Goal: Transaction & Acquisition: Purchase product/service

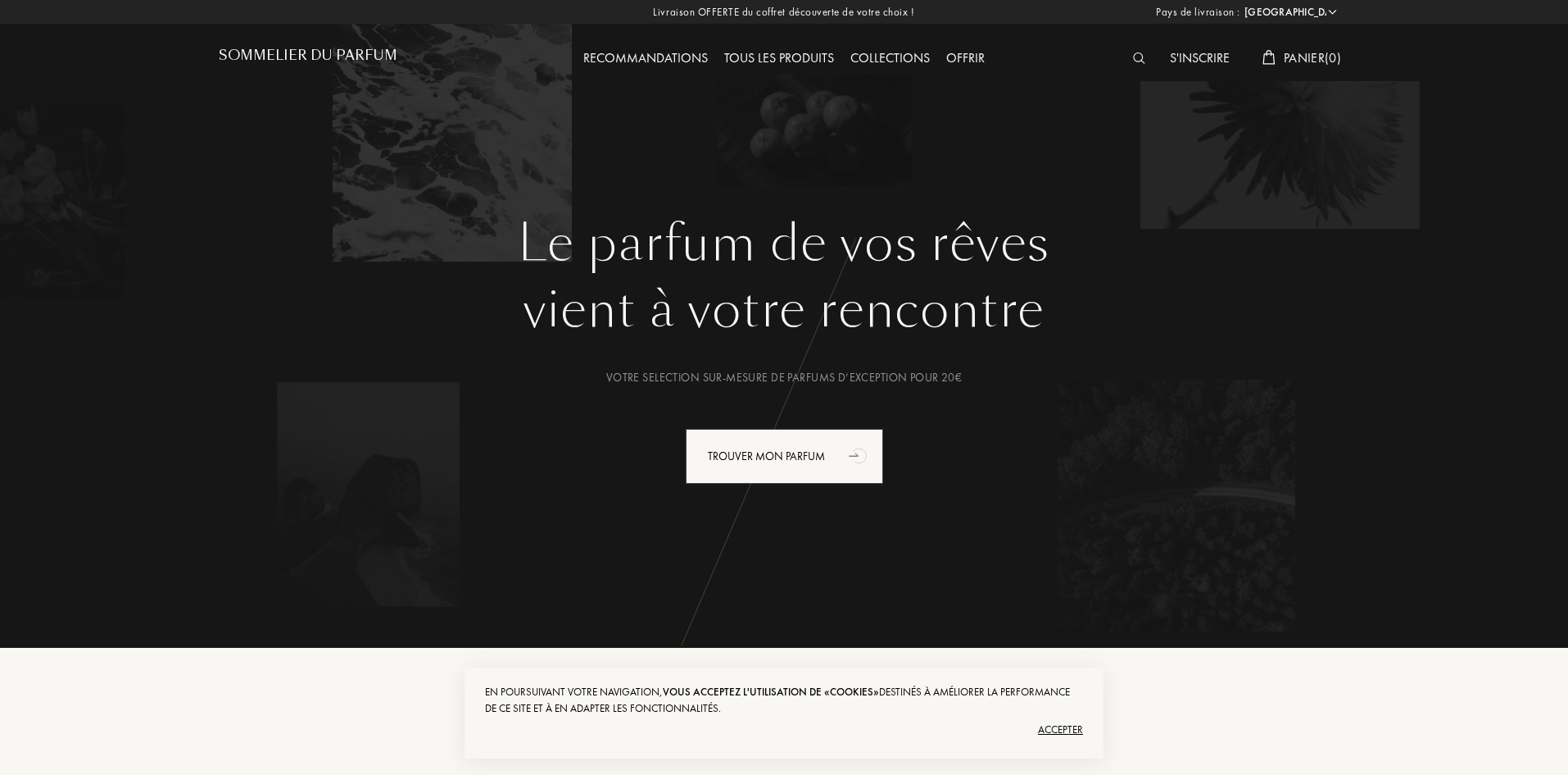
select select "FR"
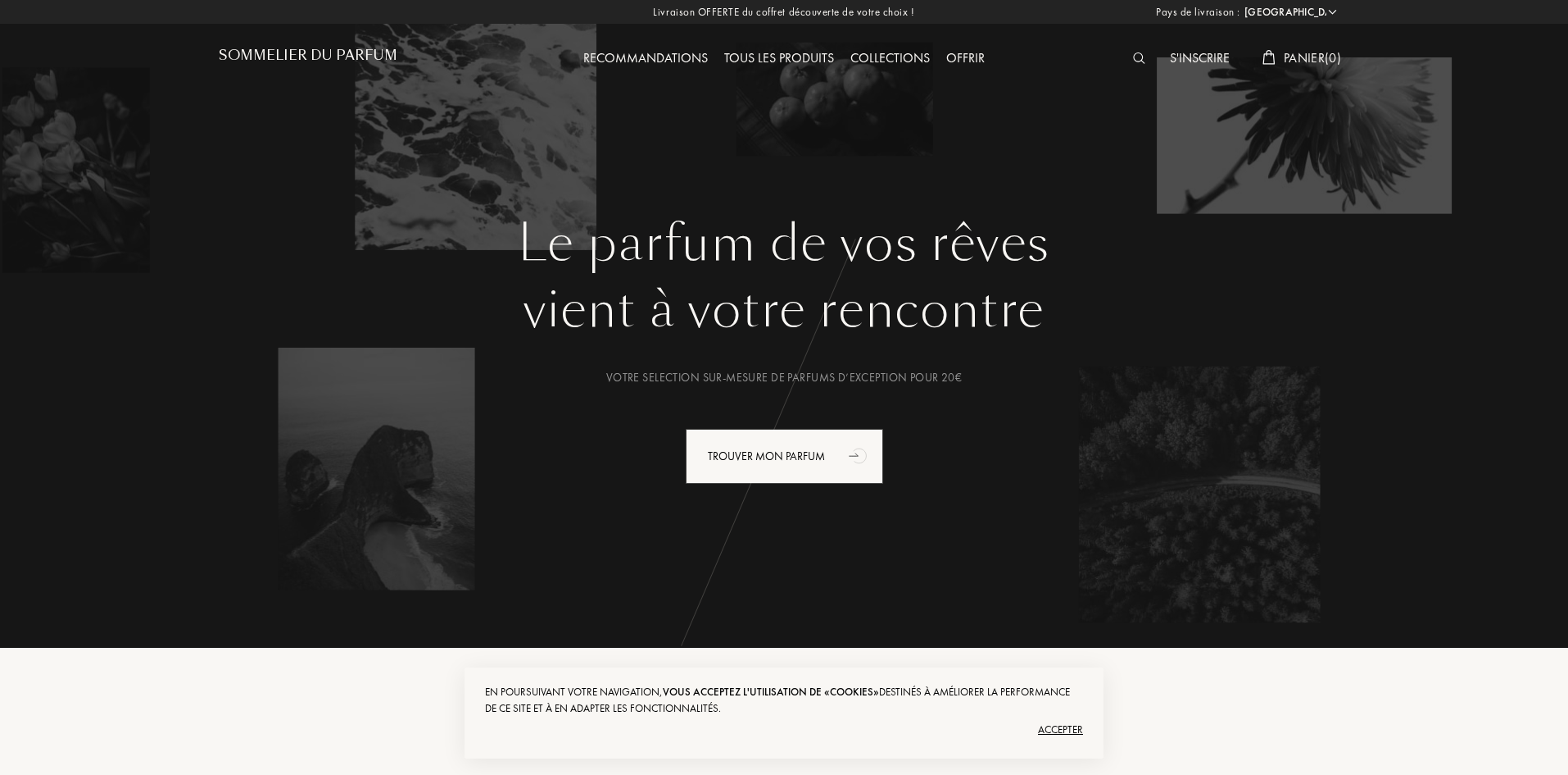
click at [1136, 60] on img at bounding box center [1139, 58] width 13 height 12
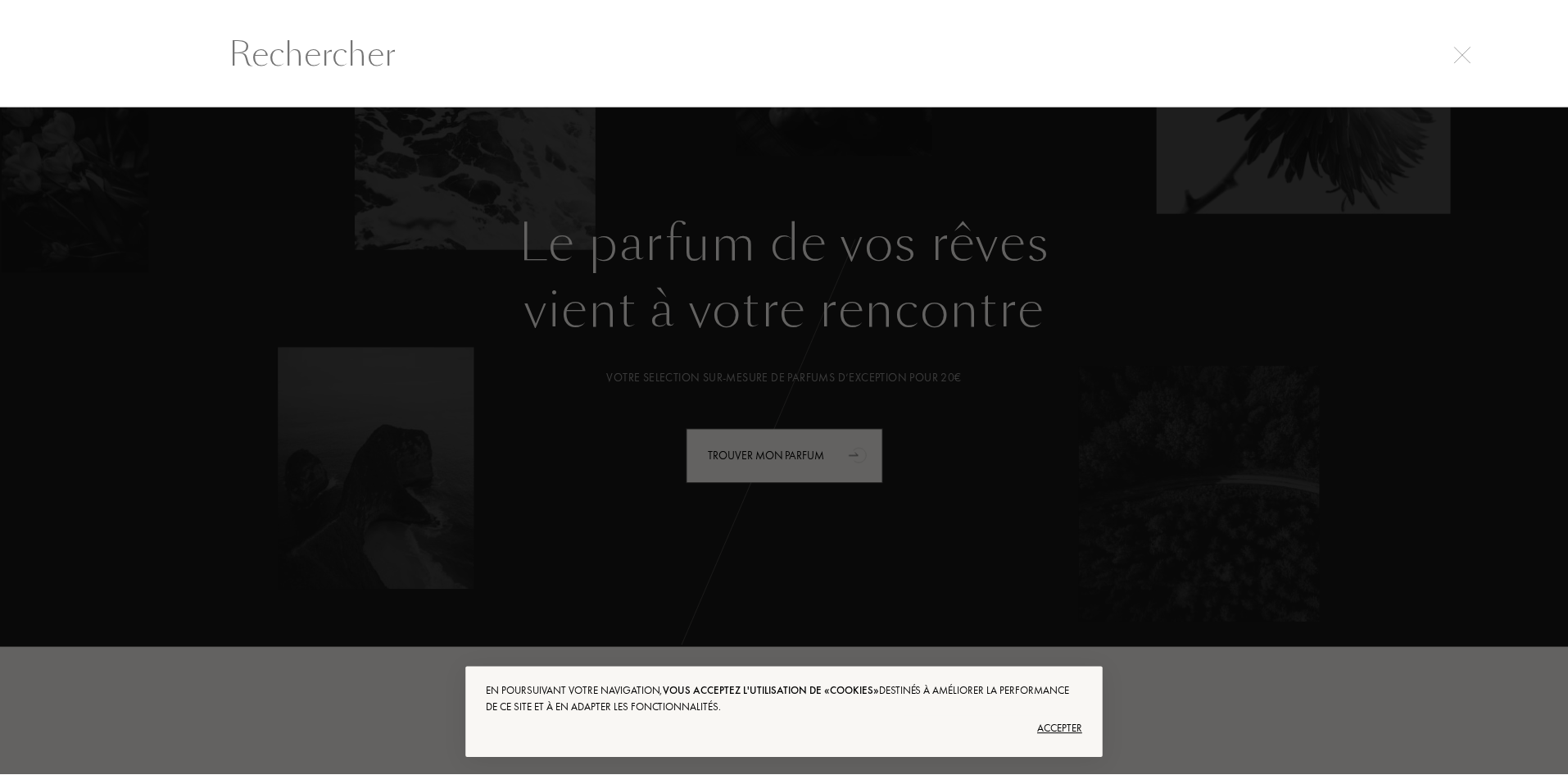
scroll to position [1, 0]
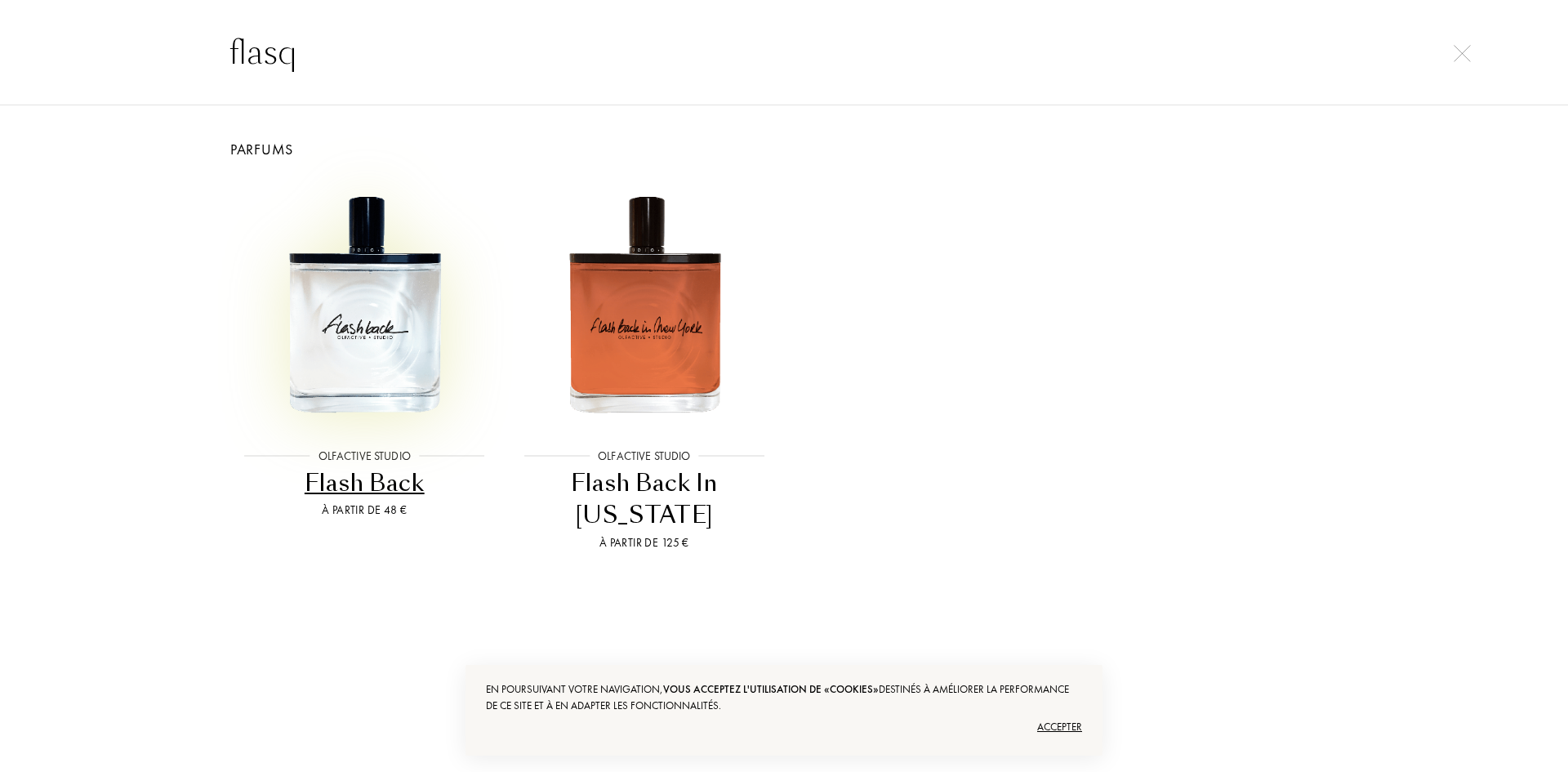
type input "flasq"
click at [348, 377] on img at bounding box center [364, 303] width 252 height 252
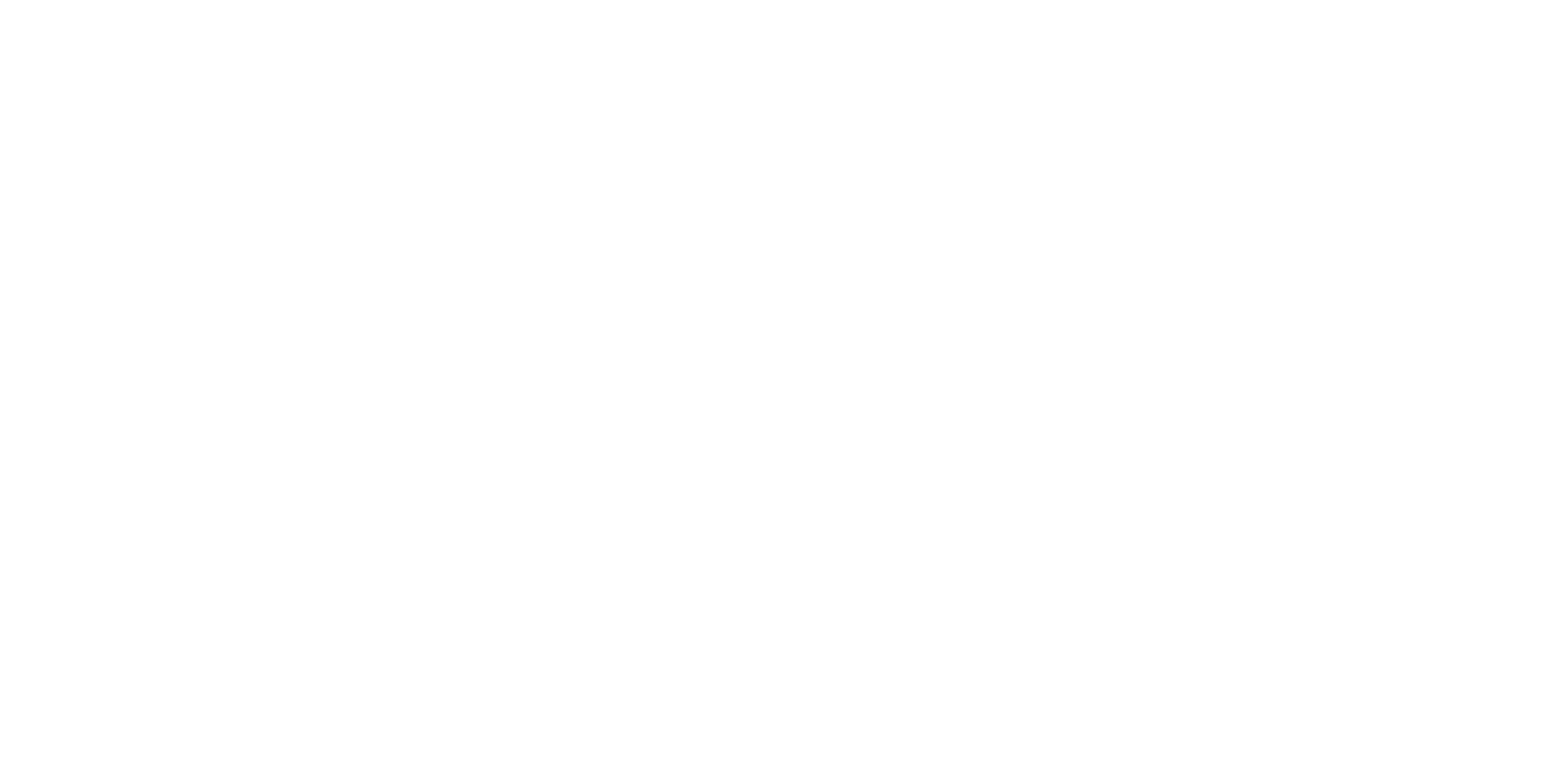
select select "FR"
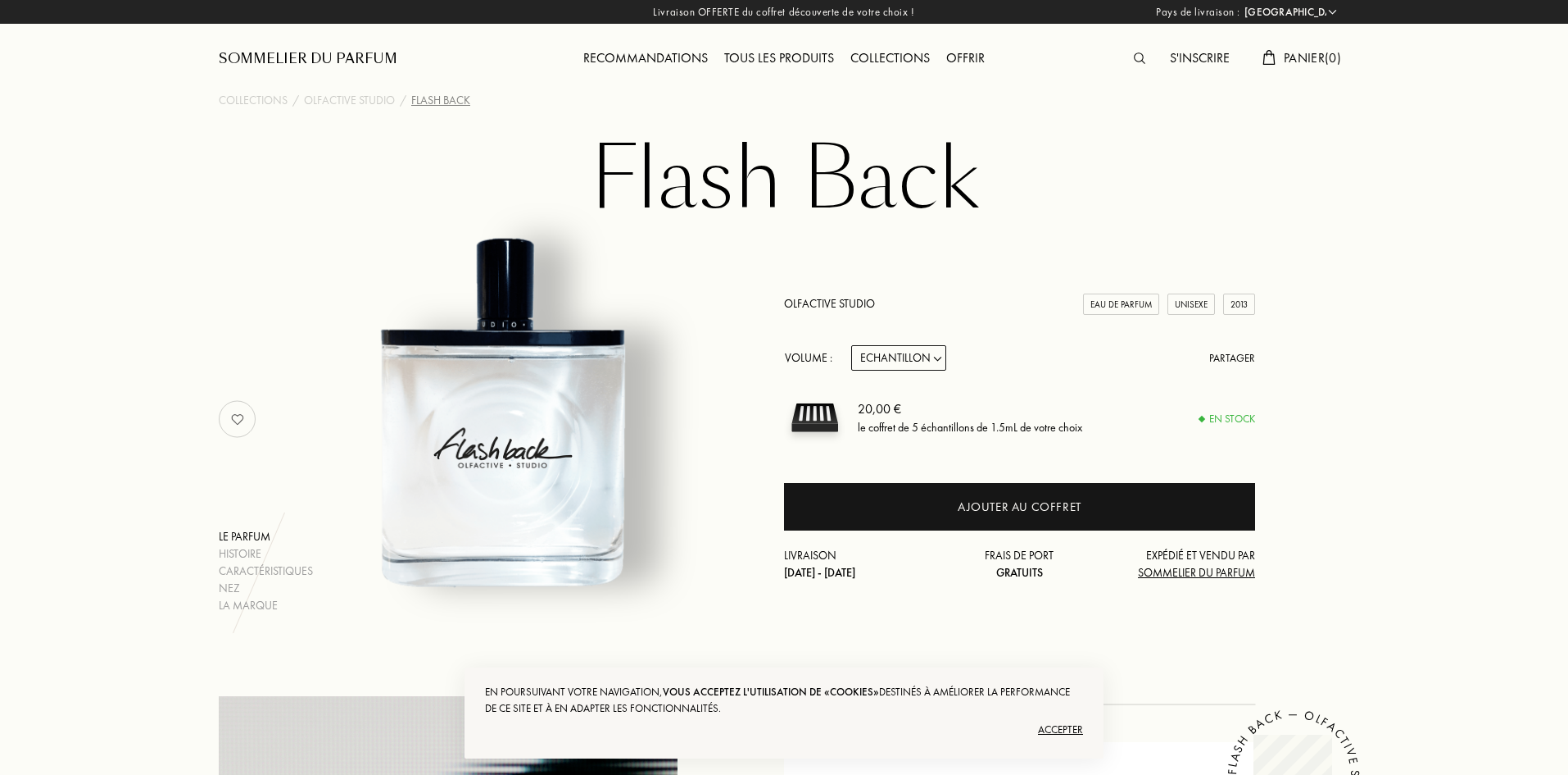
click at [858, 295] on div "Olfactive Studio Eau de Parfum Unisexe 2013" at bounding box center [1020, 303] width 471 height 17
click at [853, 301] on link "Olfactive Studio" at bounding box center [830, 303] width 91 height 14
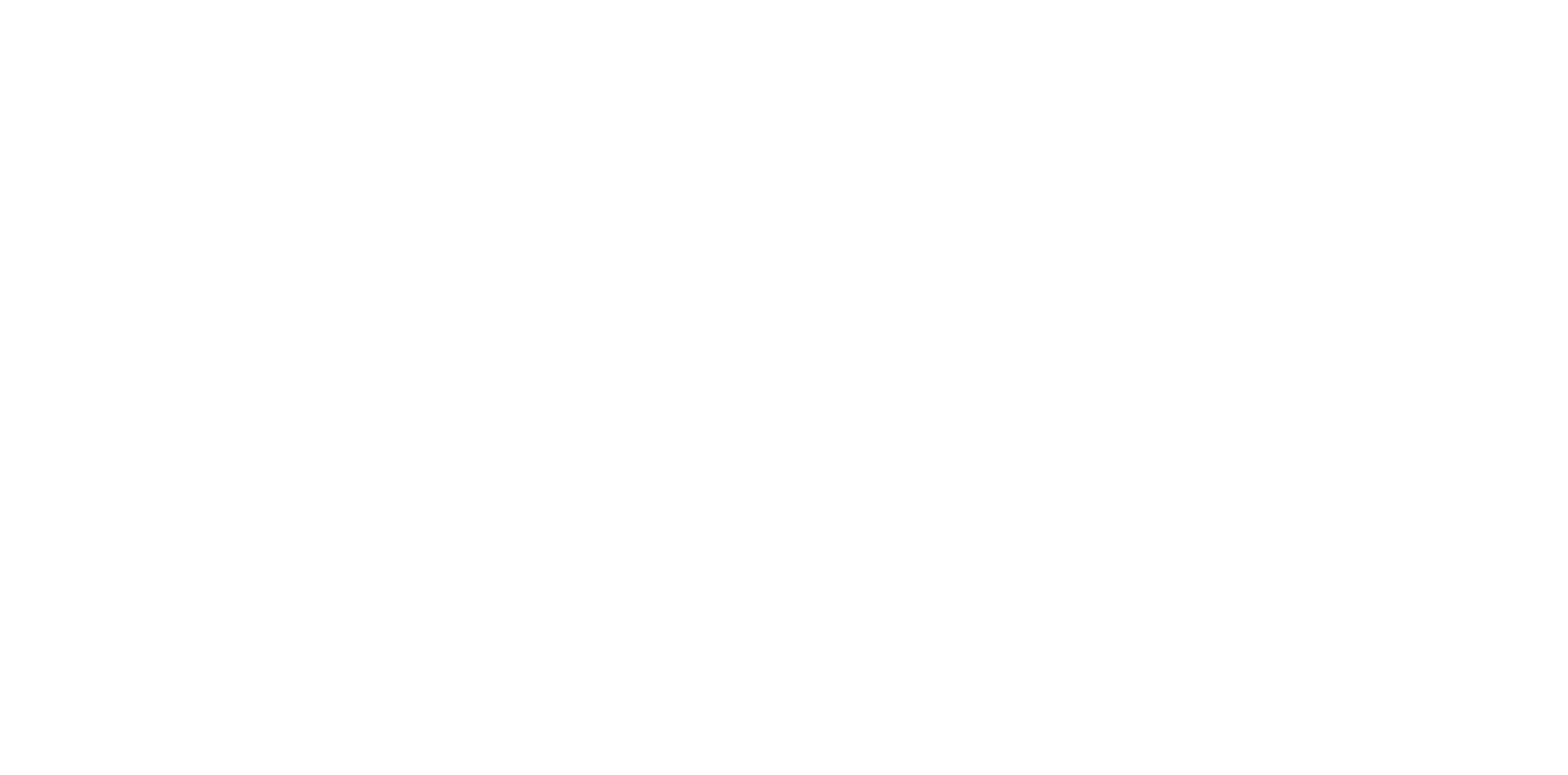
select select "FR"
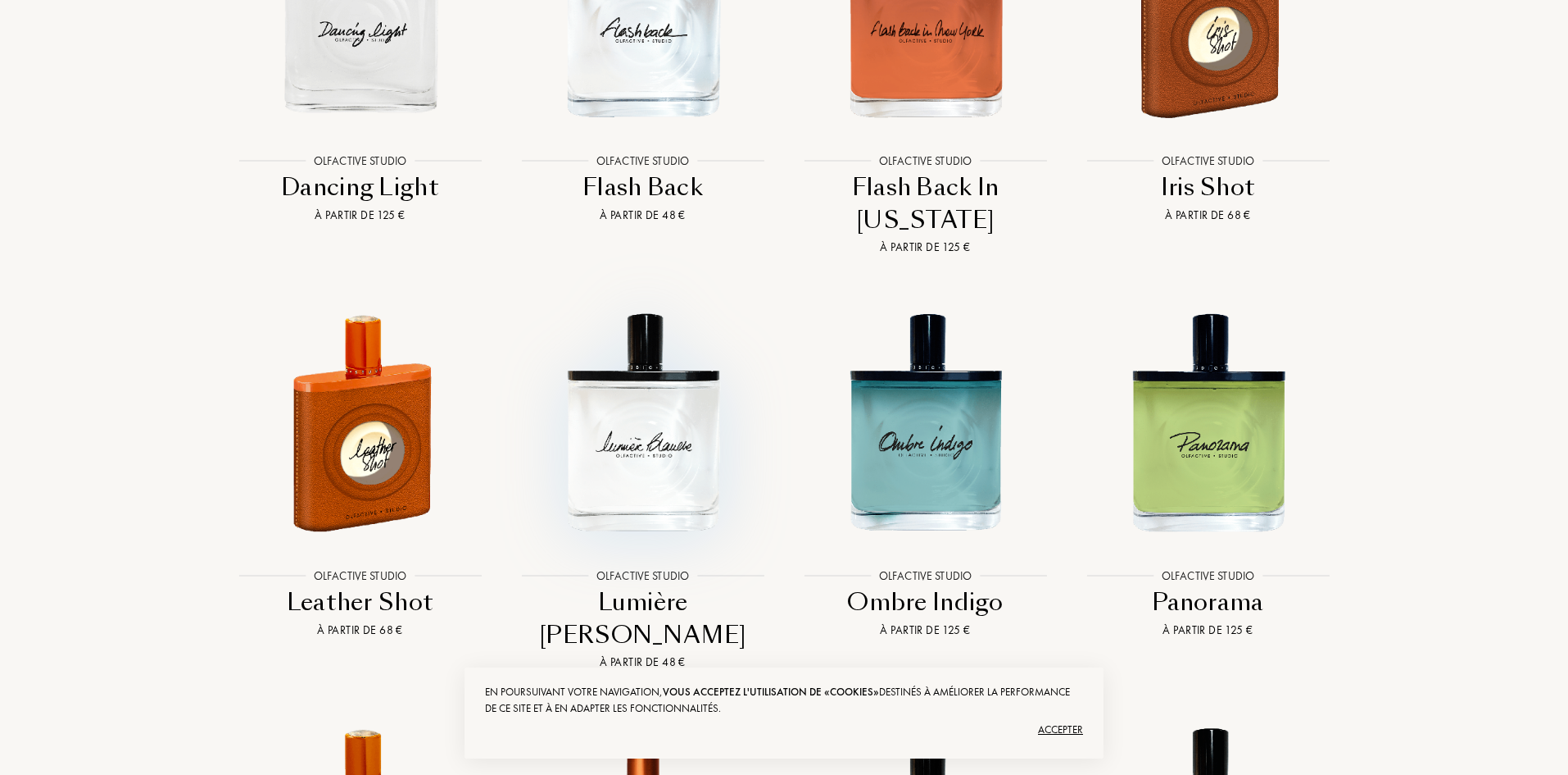
scroll to position [3027, 0]
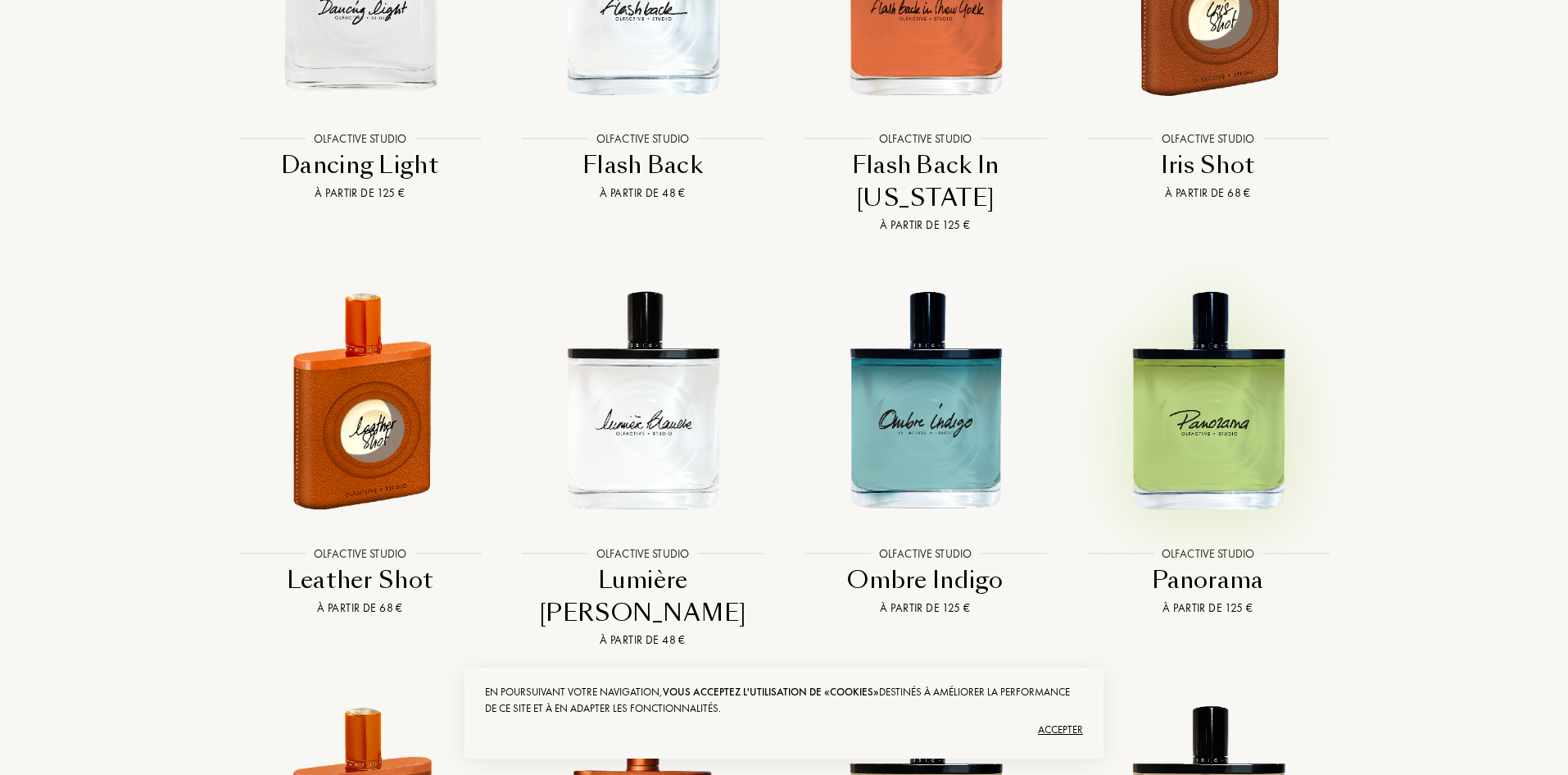
click at [1229, 414] on img at bounding box center [1208, 400] width 255 height 255
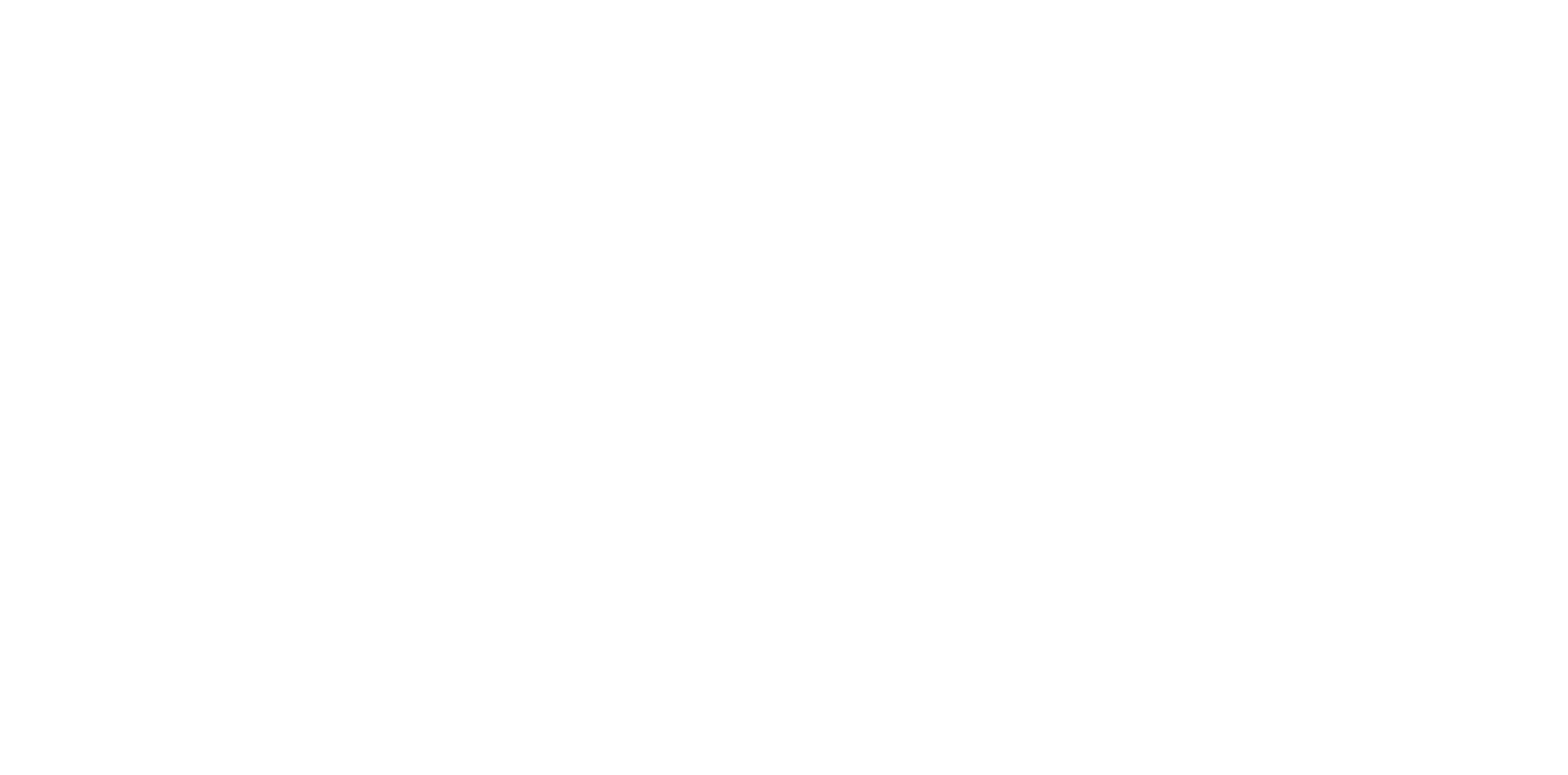
select select "FR"
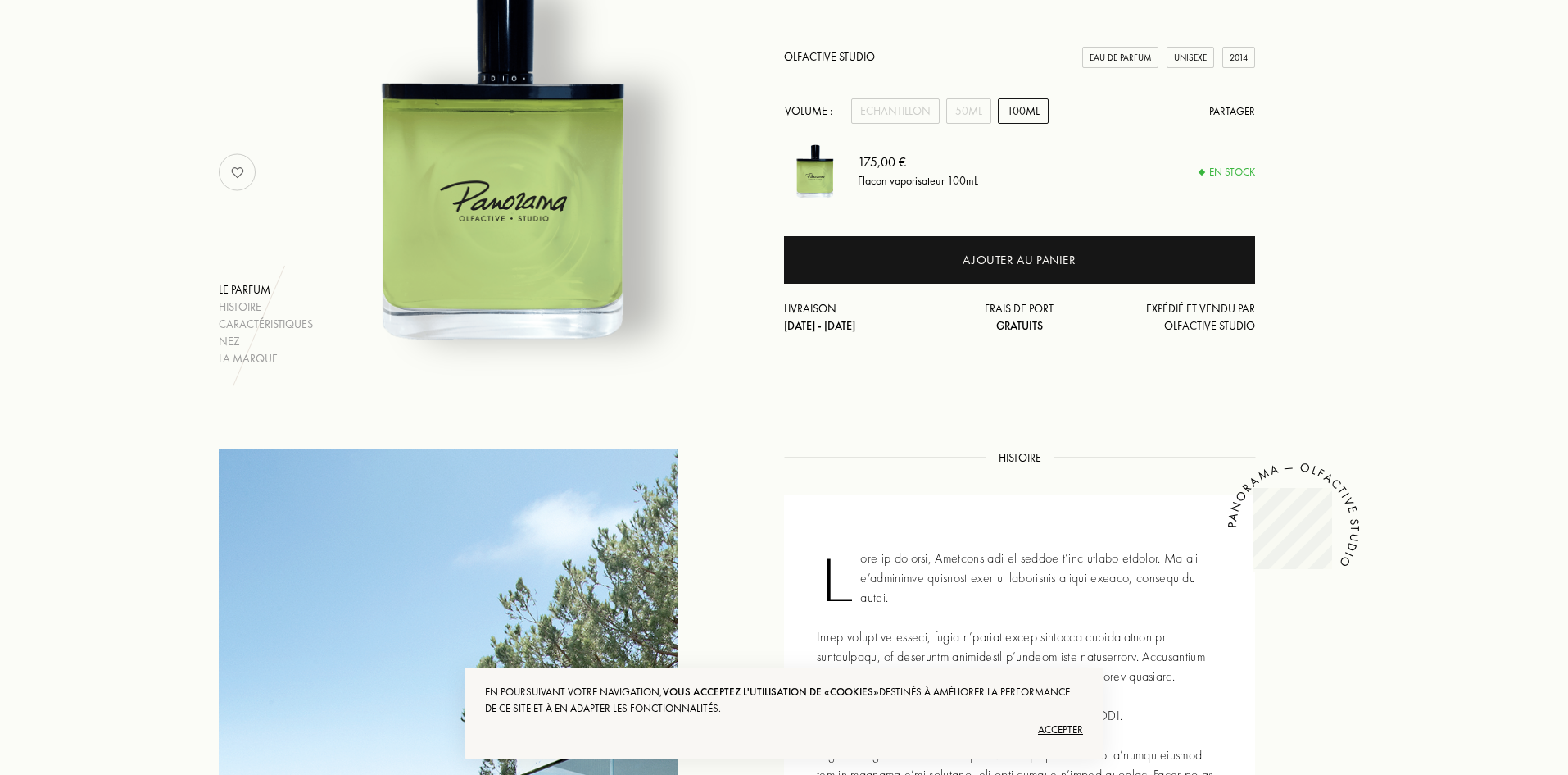
scroll to position [245, 0]
